Goal: Book appointment/travel/reservation

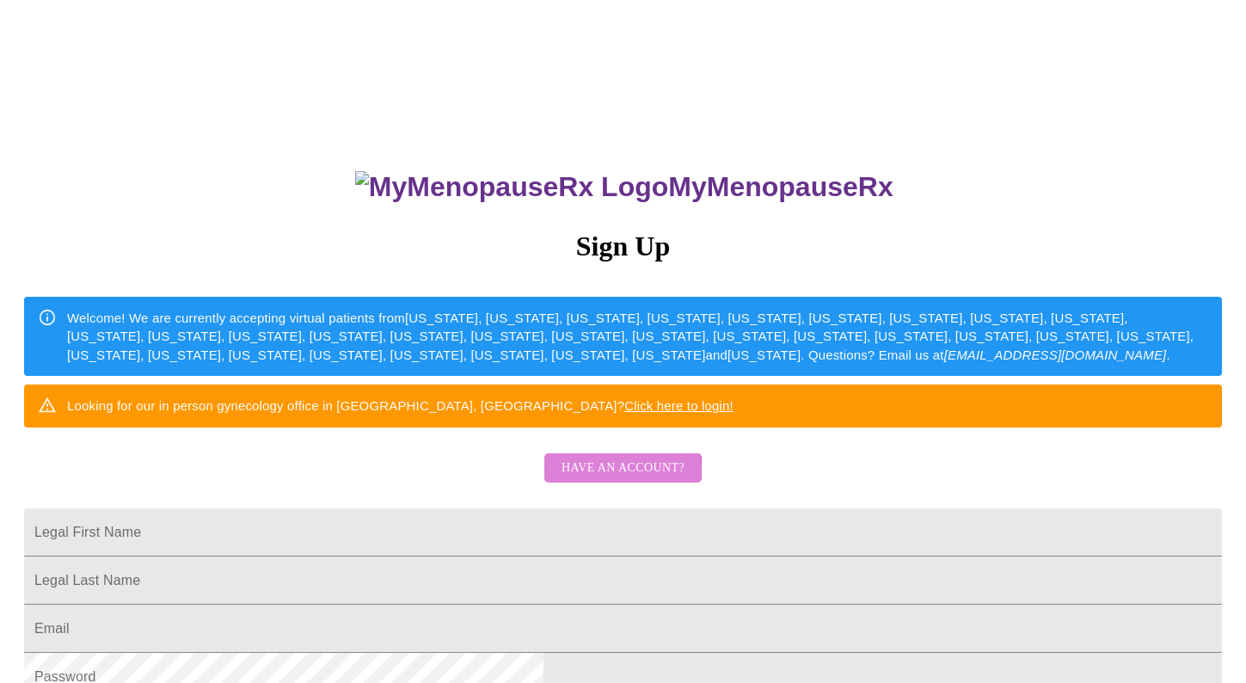
click at [617, 479] on span "Have an account?" at bounding box center [623, 467] width 123 height 21
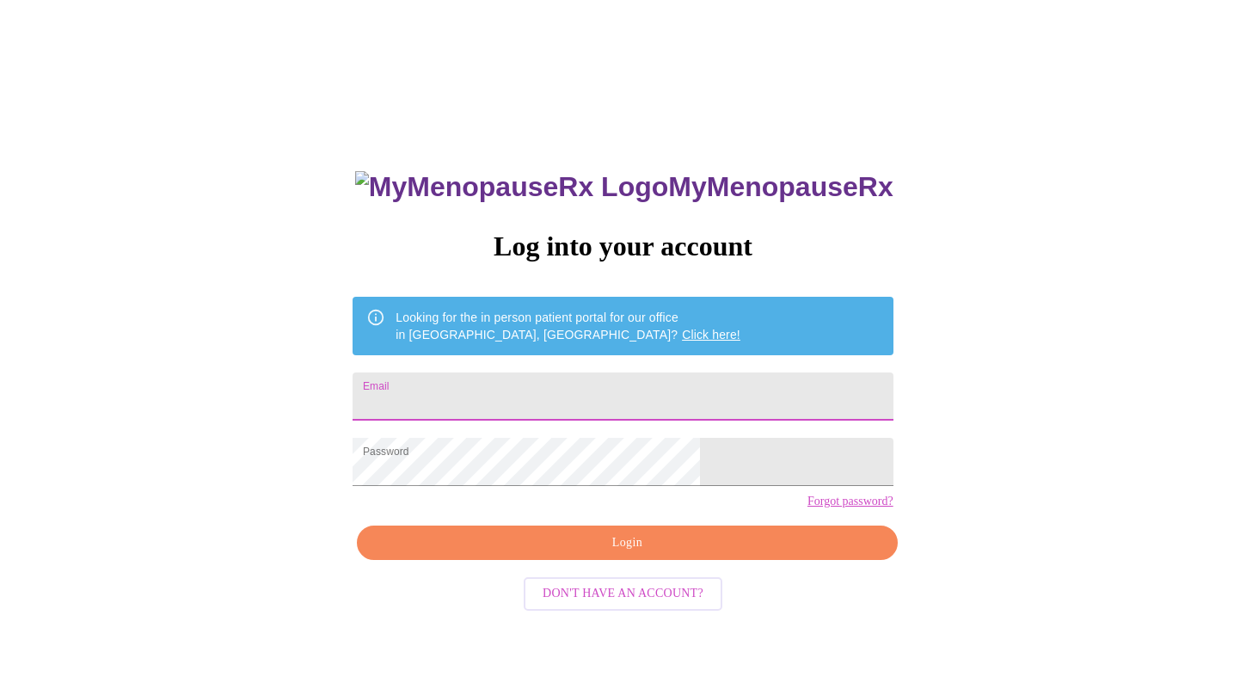
click at [468, 385] on input "Email" at bounding box center [623, 396] width 540 height 48
type input "[EMAIL_ADDRESS][DOMAIN_NAME]"
click at [547, 554] on span "Login" at bounding box center [627, 542] width 500 height 21
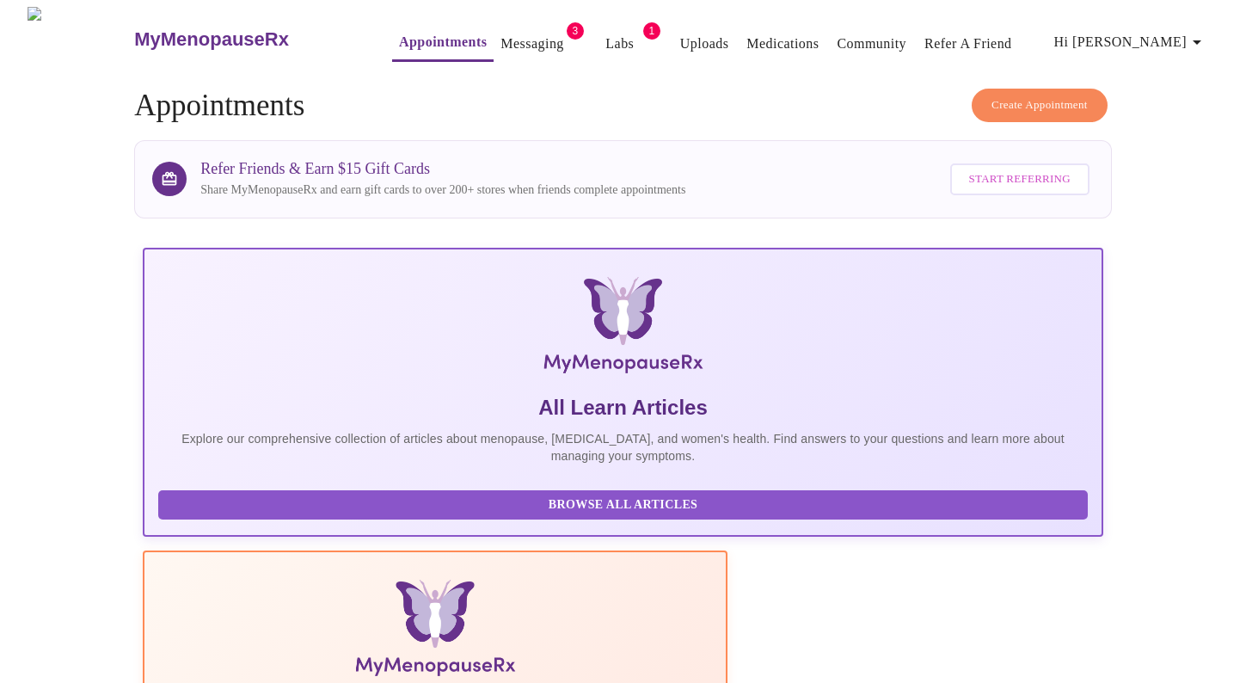
click at [409, 34] on link "Appointments" at bounding box center [443, 42] width 88 height 24
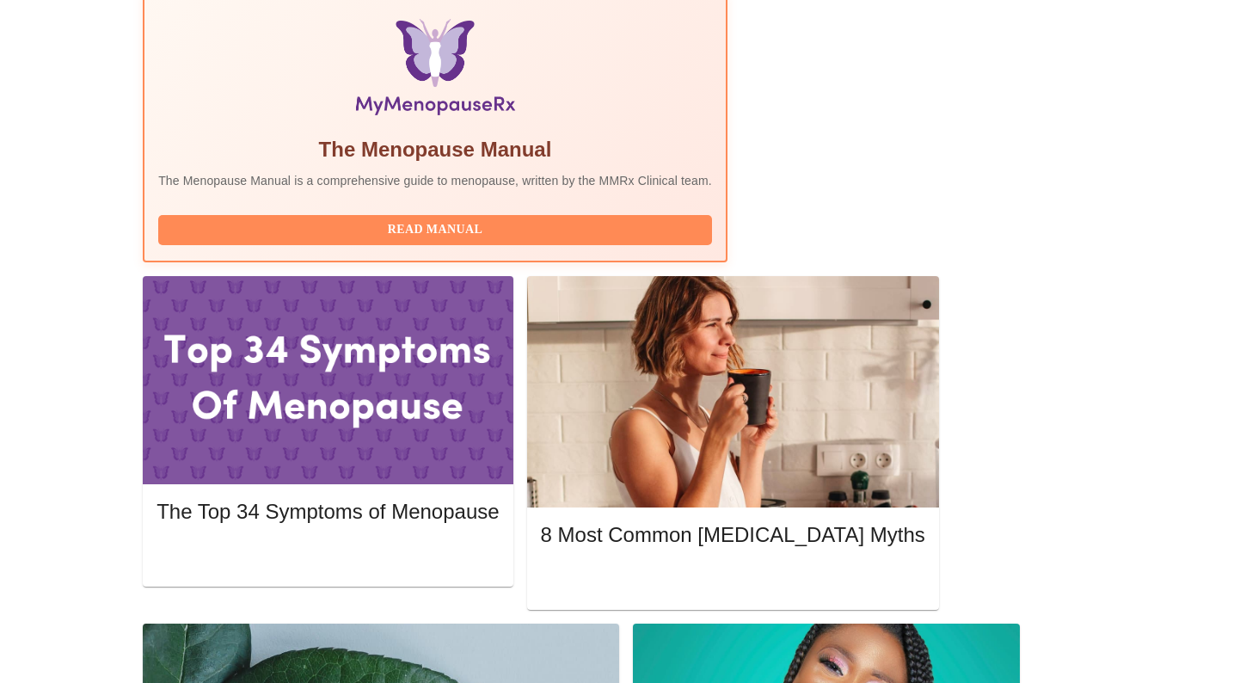
scroll to position [567, 0]
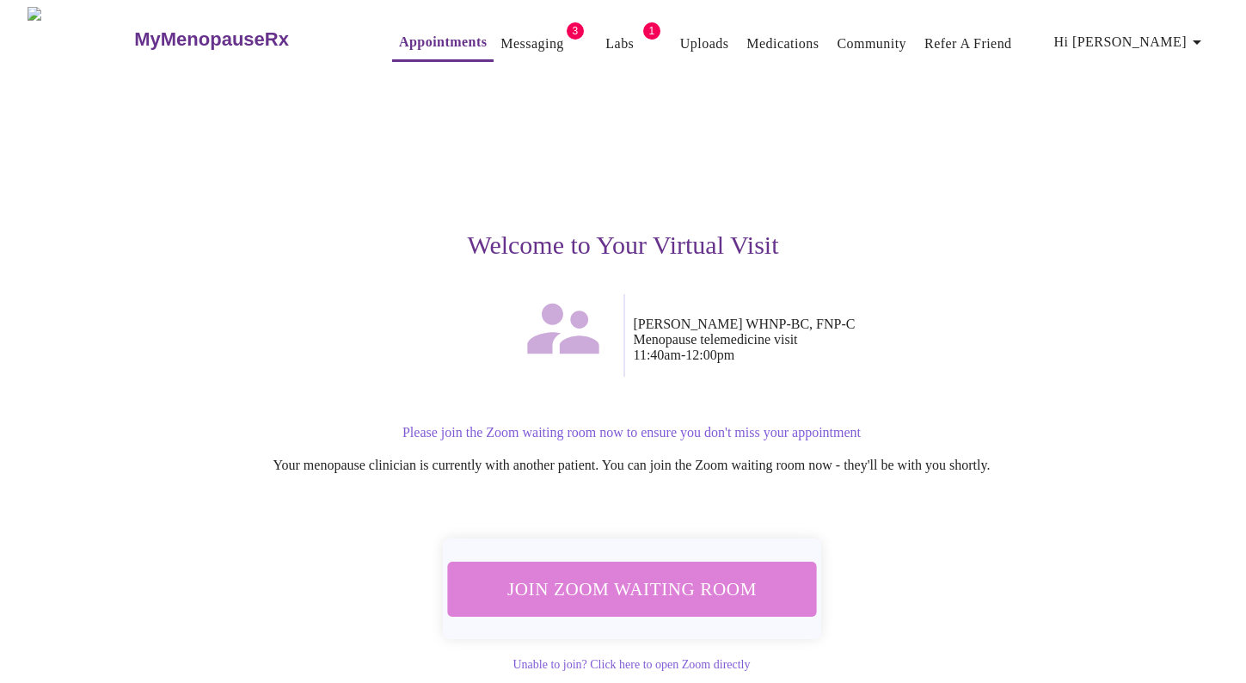
click at [640, 585] on span "Join Zoom Waiting Room" at bounding box center [631, 589] width 323 height 32
